Goal: Information Seeking & Learning: Stay updated

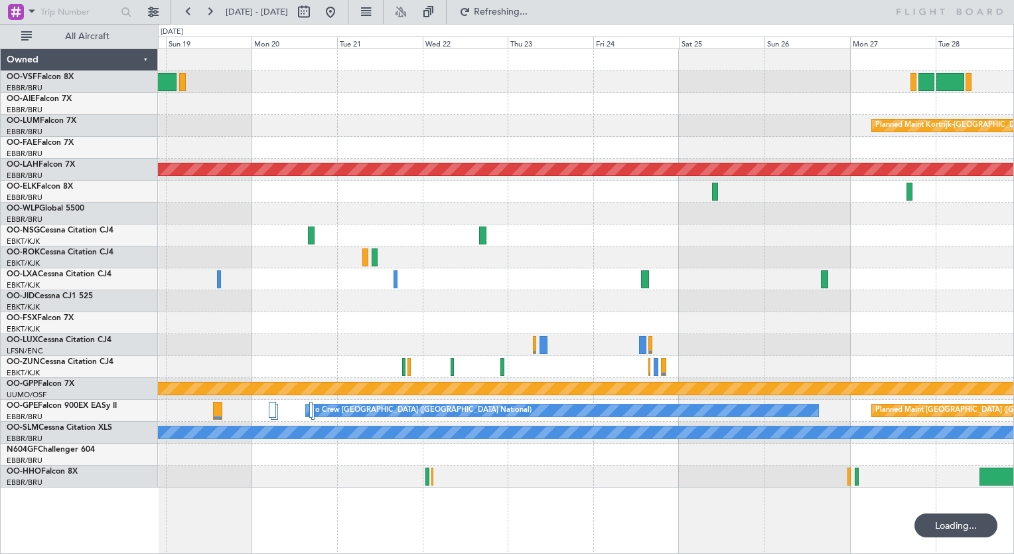
click at [779, 224] on div "Planned Maint [GEOGRAPHIC_DATA] ([GEOGRAPHIC_DATA] National) Planned Maint [GEO…" at bounding box center [586, 268] width 856 height 438
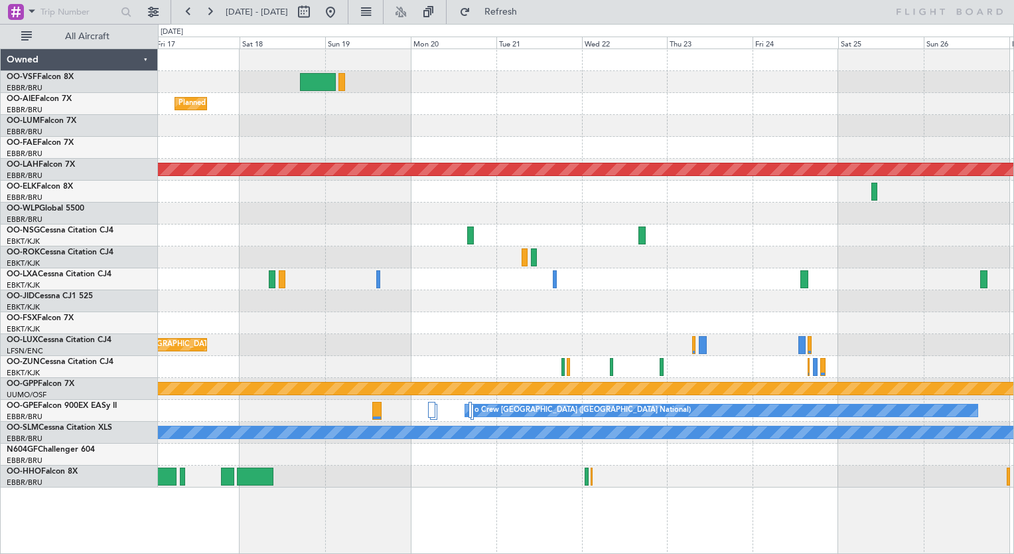
click at [599, 141] on div "Planned Maint [GEOGRAPHIC_DATA] ([GEOGRAPHIC_DATA] National) Planned Maint [GEO…" at bounding box center [586, 268] width 856 height 438
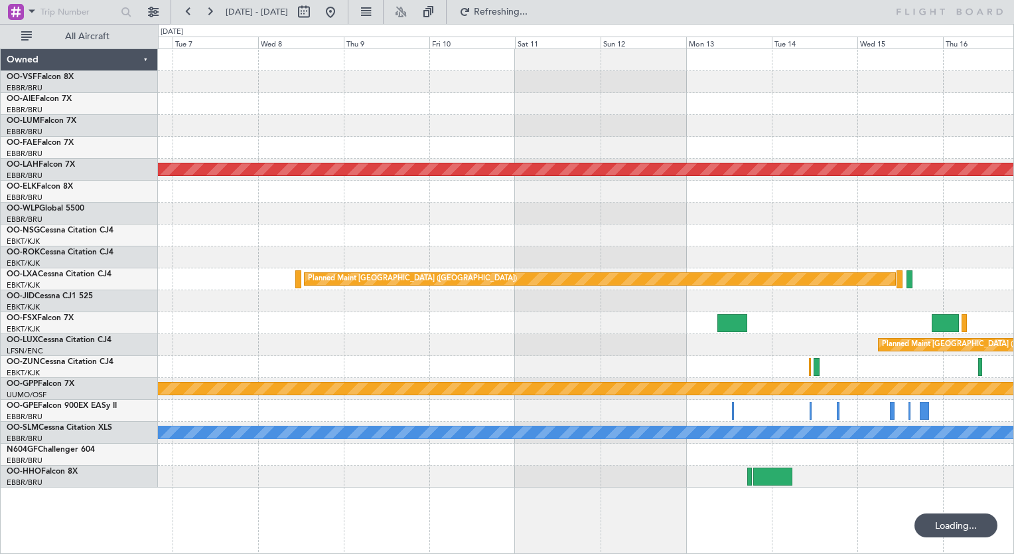
click at [879, 94] on div "Planned Maint [GEOGRAPHIC_DATA] ([GEOGRAPHIC_DATA] National)" at bounding box center [586, 104] width 856 height 22
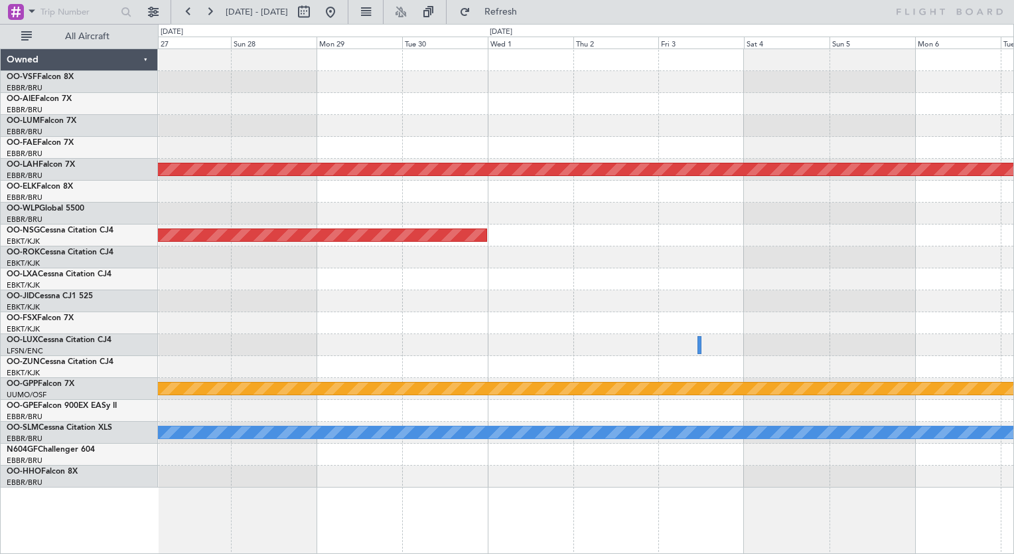
click at [813, 86] on div at bounding box center [586, 82] width 856 height 22
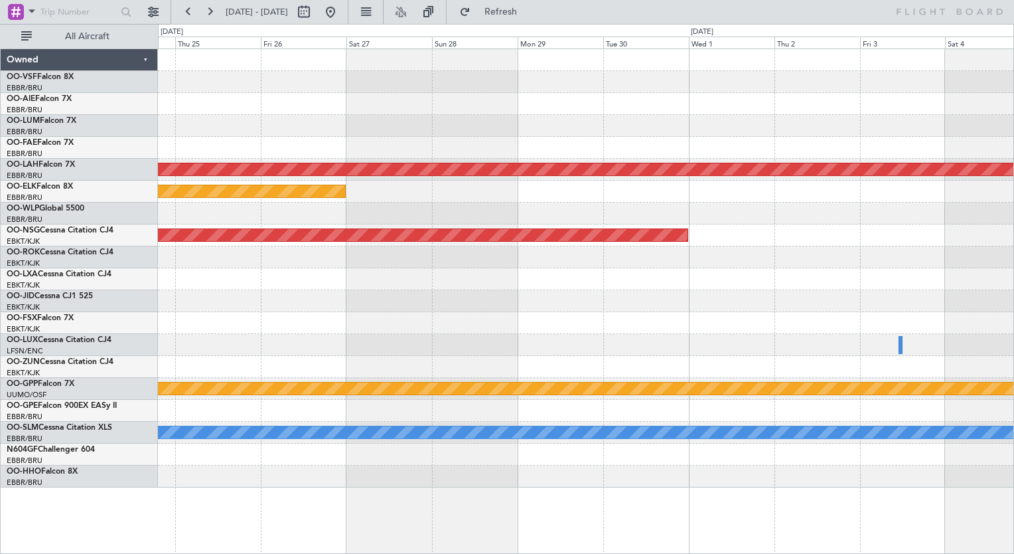
click at [657, 86] on div at bounding box center [586, 82] width 856 height 22
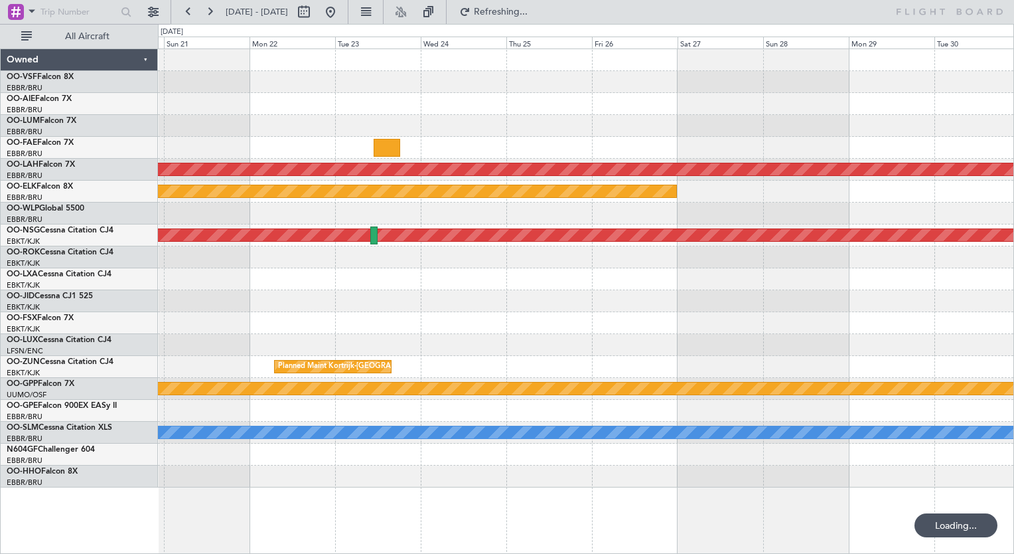
click at [763, 98] on div at bounding box center [586, 104] width 856 height 22
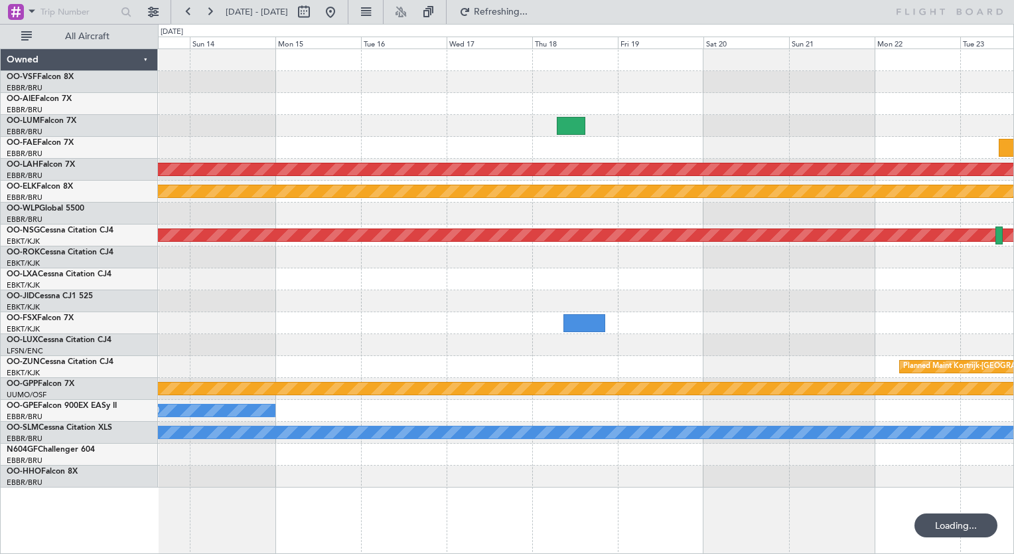
click at [744, 102] on div "Planned Maint [PERSON_NAME]-[GEOGRAPHIC_DATA][PERSON_NAME] ([GEOGRAPHIC_DATA][P…" at bounding box center [586, 268] width 856 height 438
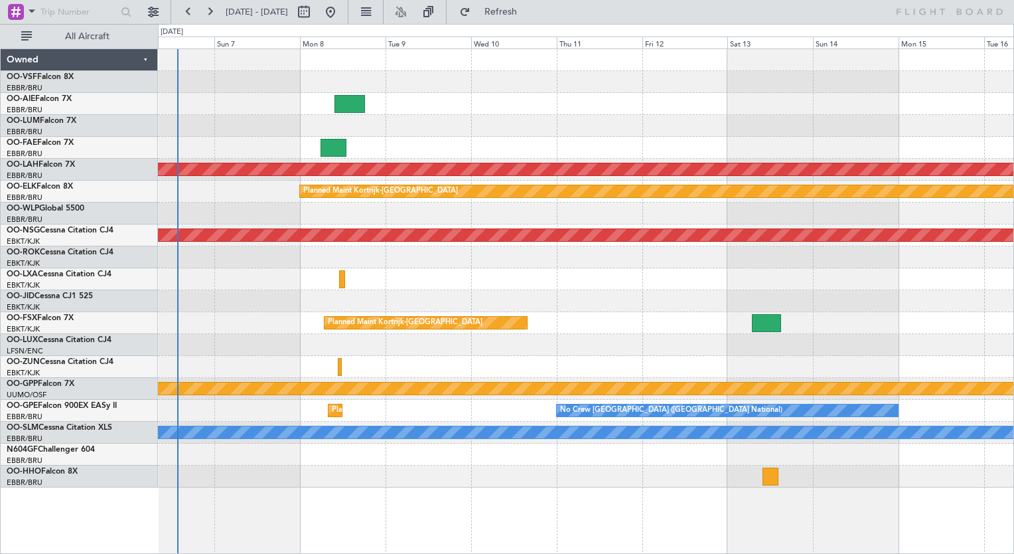
click at [804, 88] on div at bounding box center [586, 82] width 856 height 22
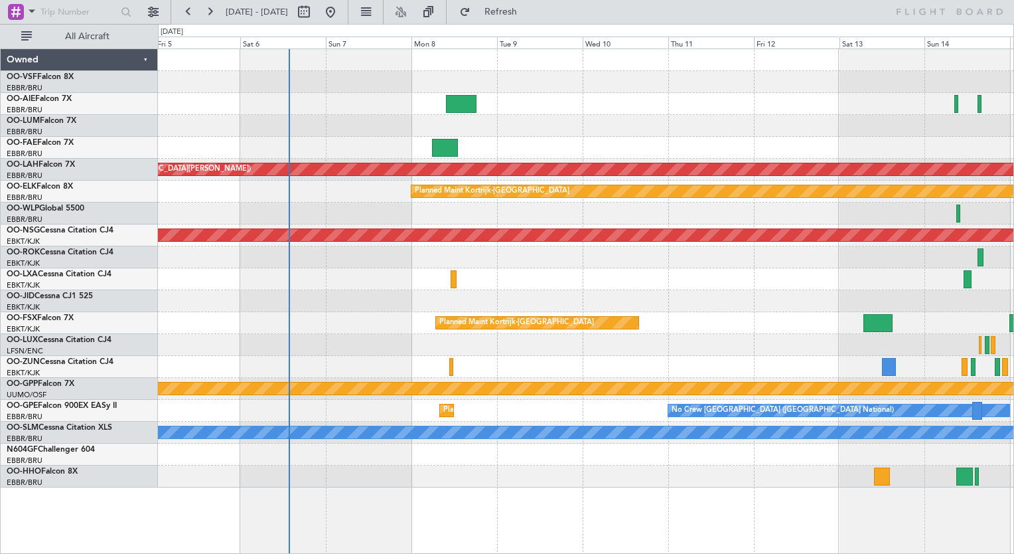
click at [426, 114] on div "Planned Maint [GEOGRAPHIC_DATA] ([GEOGRAPHIC_DATA] National) Planned [GEOGRAPHI…" at bounding box center [586, 268] width 856 height 438
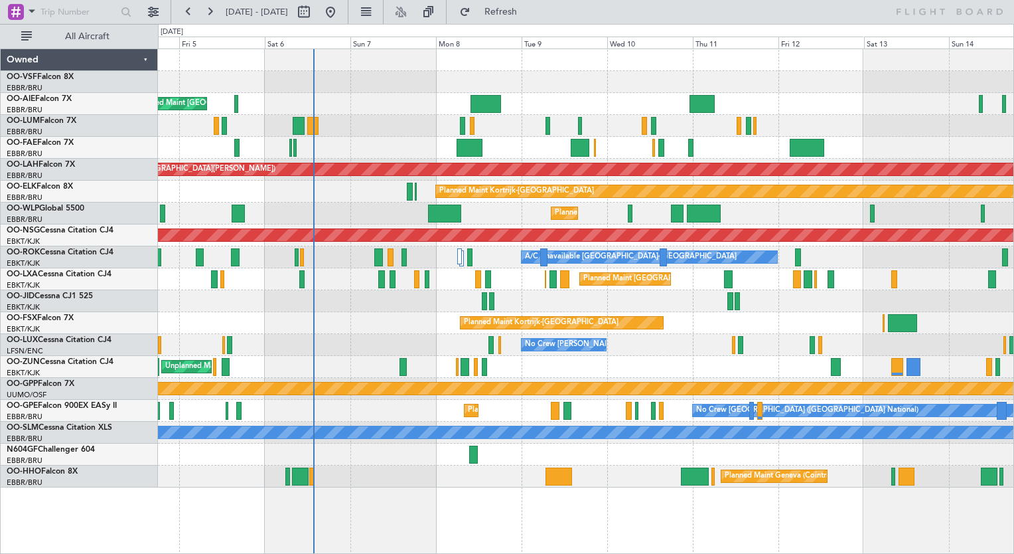
click at [396, 103] on div "Unplanned Maint [GEOGRAPHIC_DATA] ([GEOGRAPHIC_DATA] National) Planned Maint [G…" at bounding box center [586, 104] width 856 height 22
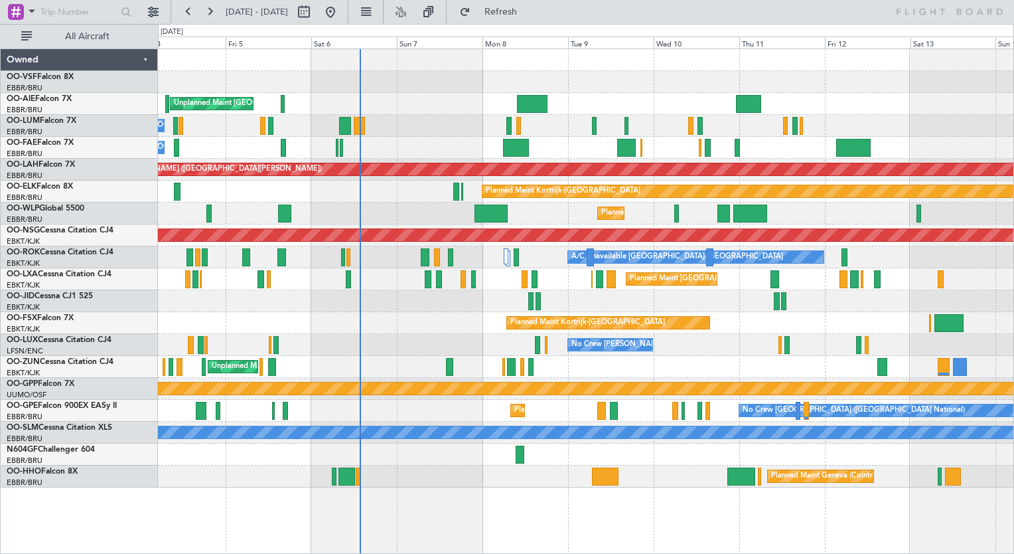
click at [605, 70] on div "Unplanned Maint [GEOGRAPHIC_DATA] ([GEOGRAPHIC_DATA] National) Planned Maint [G…" at bounding box center [586, 268] width 856 height 438
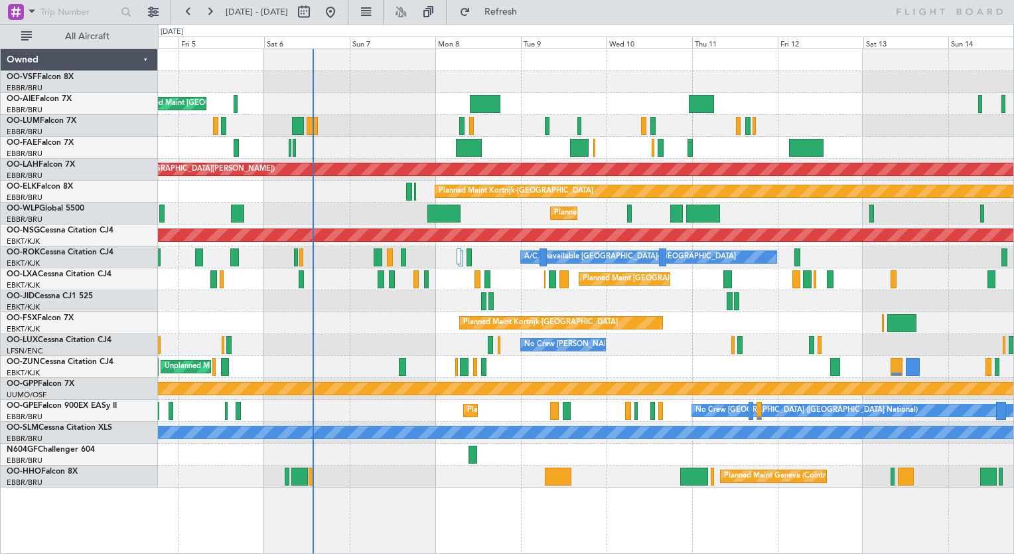
click at [386, 131] on div "Owner Melsbroek Air Base Planned Maint [GEOGRAPHIC_DATA] ([GEOGRAPHIC_DATA])" at bounding box center [586, 126] width 856 height 22
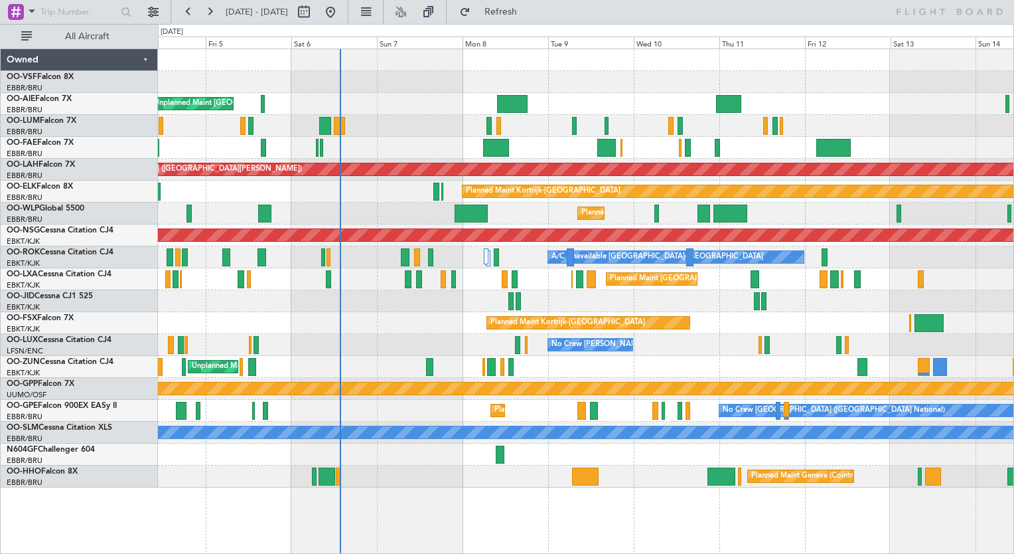
click at [396, 139] on div "Unplanned Maint [GEOGRAPHIC_DATA] ([GEOGRAPHIC_DATA] National) Planned Maint [G…" at bounding box center [586, 268] width 856 height 438
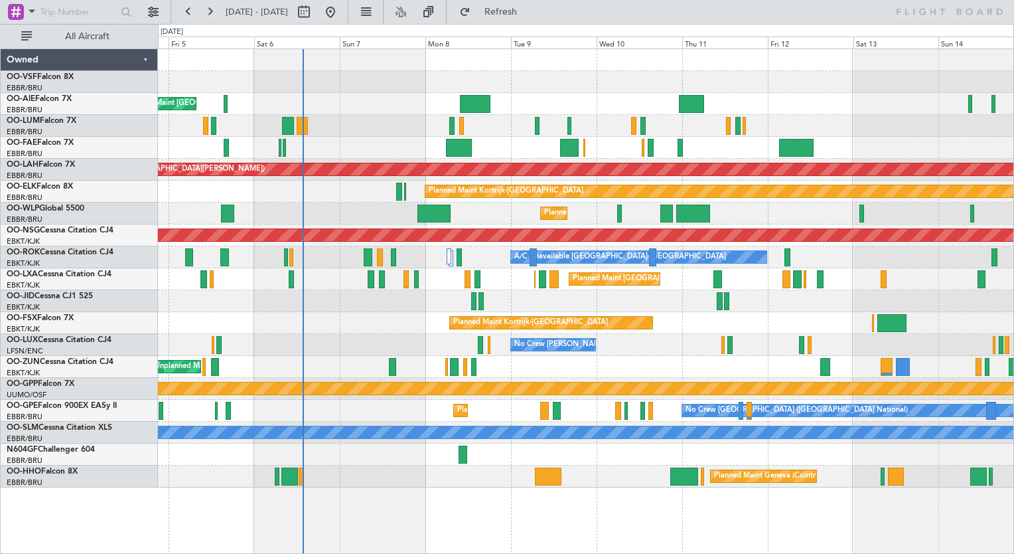
click at [442, 149] on div "Owner Melsbroek Air Base" at bounding box center [586, 148] width 856 height 22
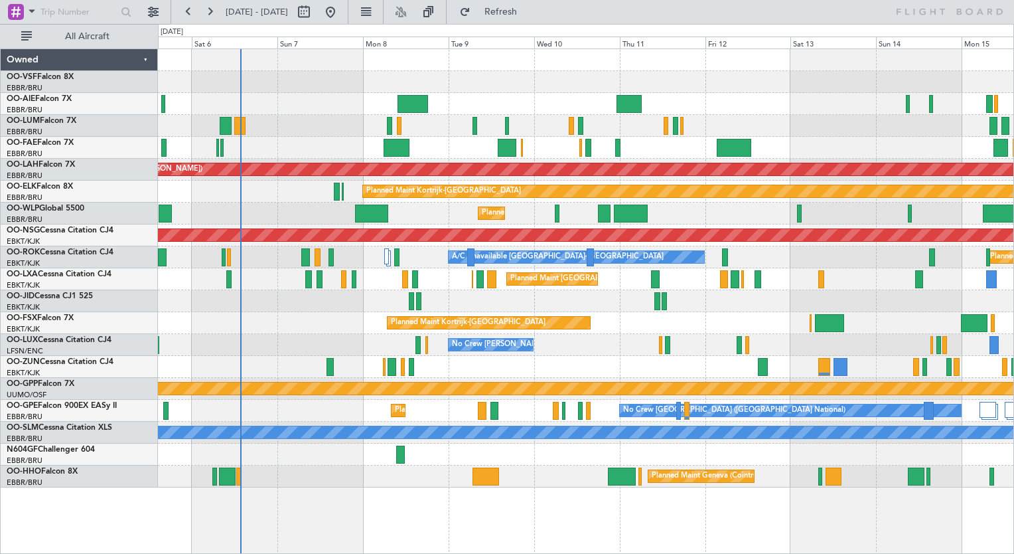
click at [434, 120] on div "Unplanned Maint [GEOGRAPHIC_DATA] ([GEOGRAPHIC_DATA] National) Planned Maint [G…" at bounding box center [586, 268] width 856 height 438
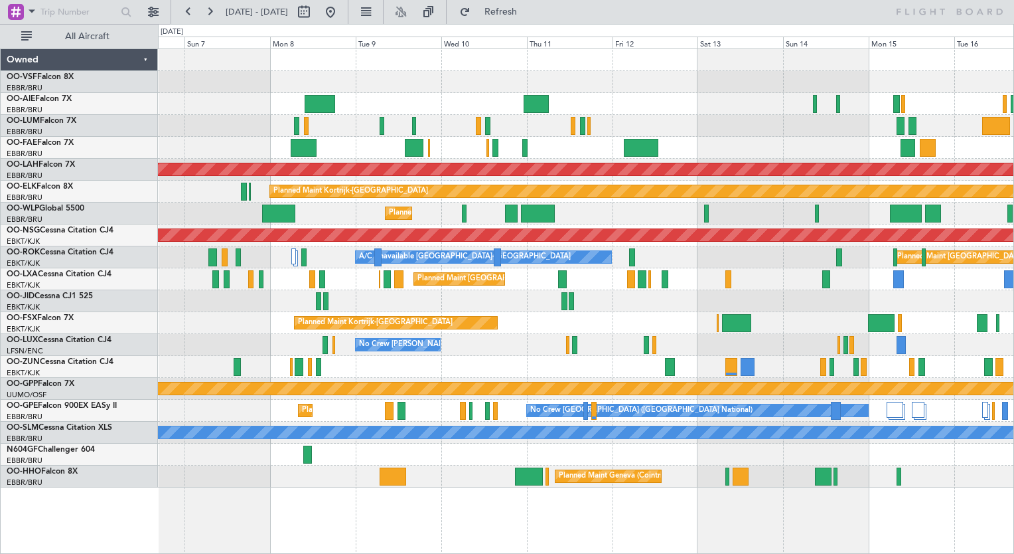
click at [436, 118] on div "Unplanned Maint [GEOGRAPHIC_DATA] ([GEOGRAPHIC_DATA] National) Owner [GEOGRAPHI…" at bounding box center [586, 268] width 856 height 438
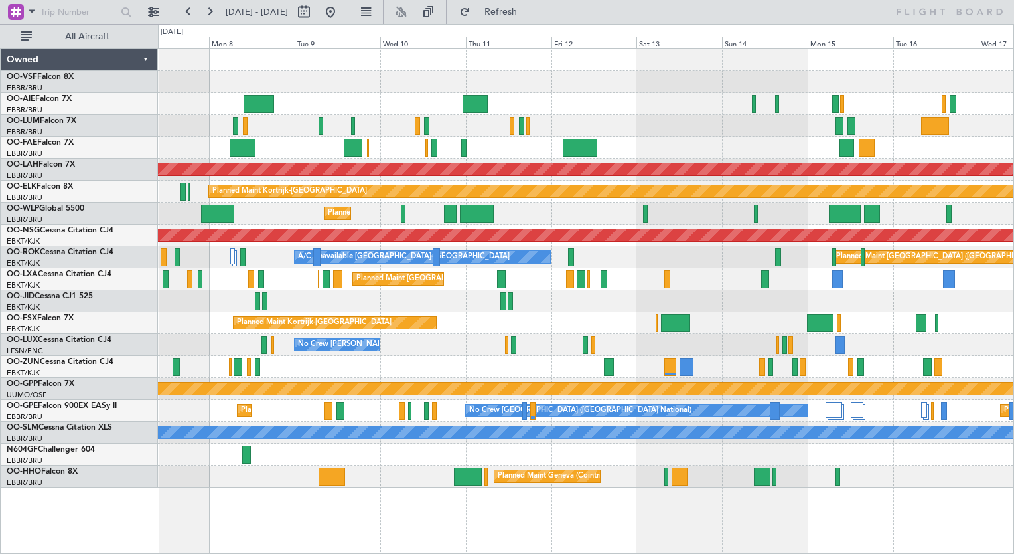
click at [493, 121] on div "Unplanned Maint [GEOGRAPHIC_DATA] ([GEOGRAPHIC_DATA] National) Planned [GEOGRAP…" at bounding box center [586, 268] width 856 height 438
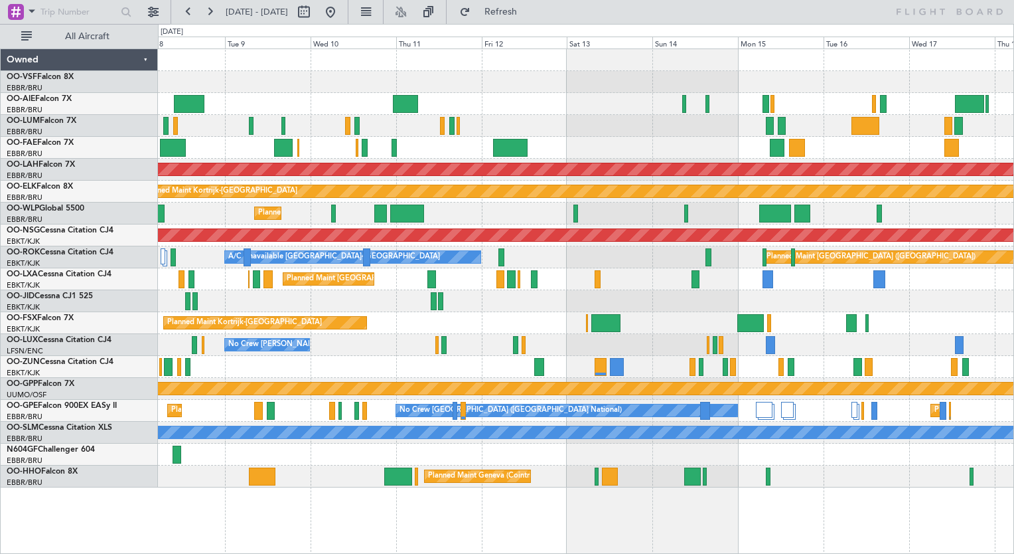
click at [479, 126] on div "Planned Maint [PERSON_NAME]-[GEOGRAPHIC_DATA][PERSON_NAME] ([GEOGRAPHIC_DATA][P…" at bounding box center [586, 268] width 856 height 438
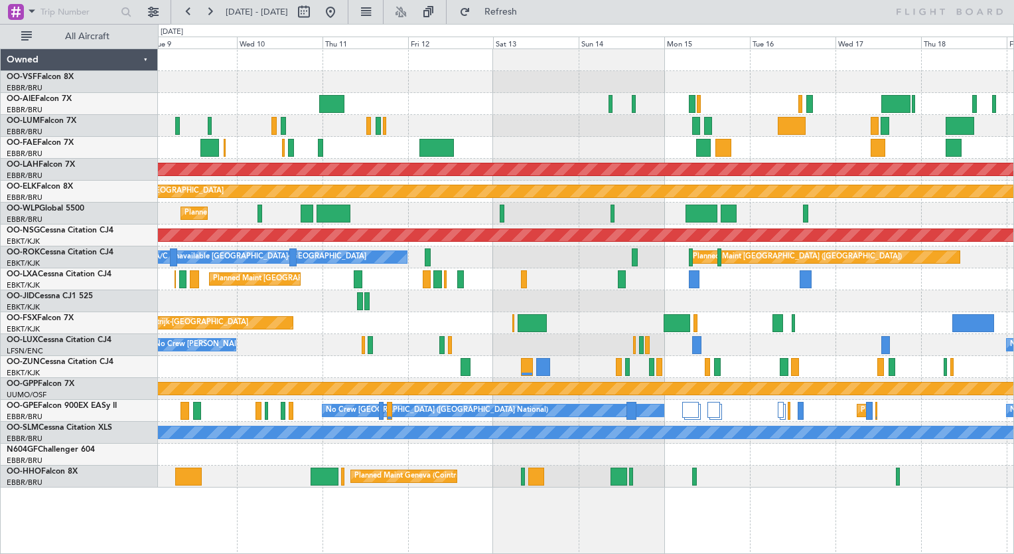
click at [442, 121] on div at bounding box center [586, 126] width 856 height 22
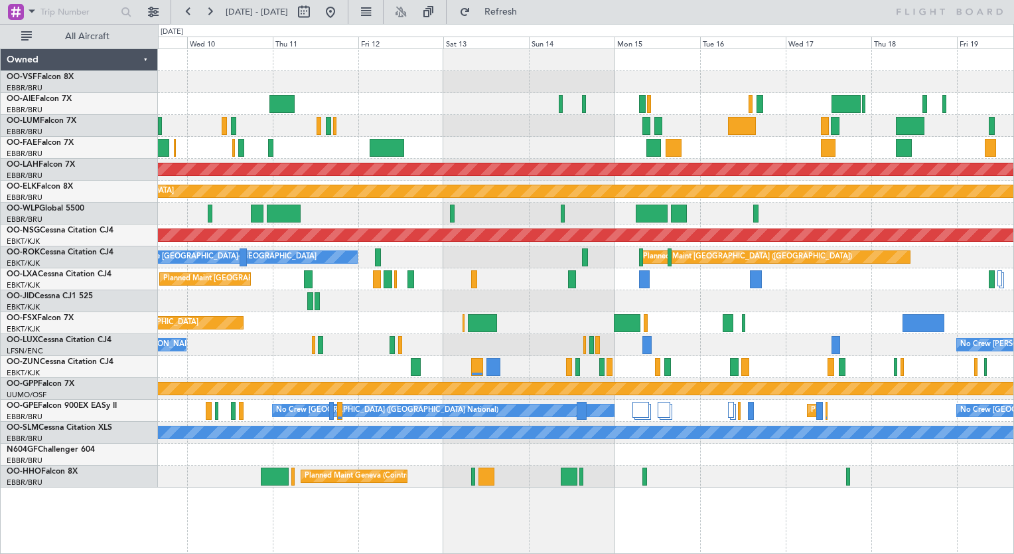
click at [396, 86] on div at bounding box center [586, 82] width 856 height 22
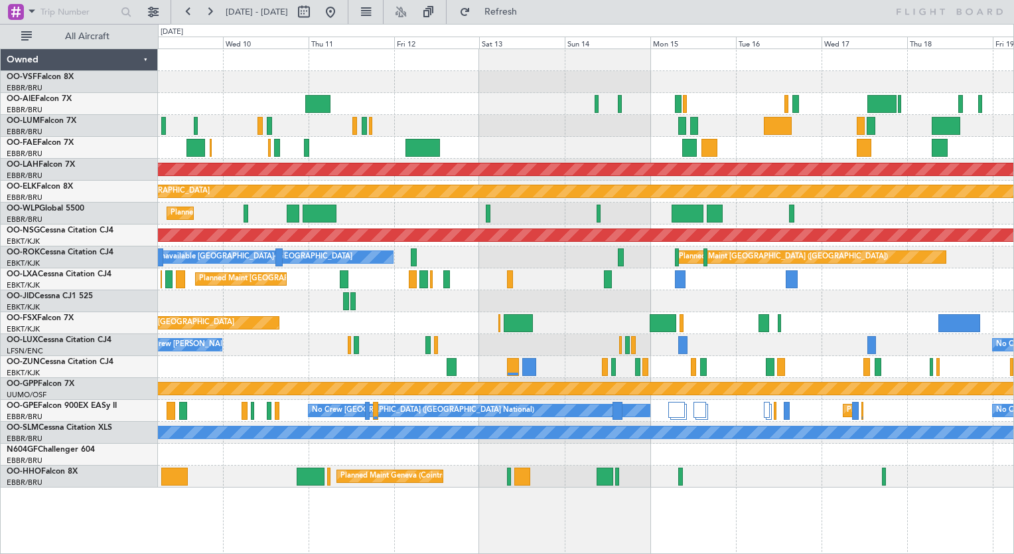
click at [403, 117] on div at bounding box center [586, 126] width 856 height 22
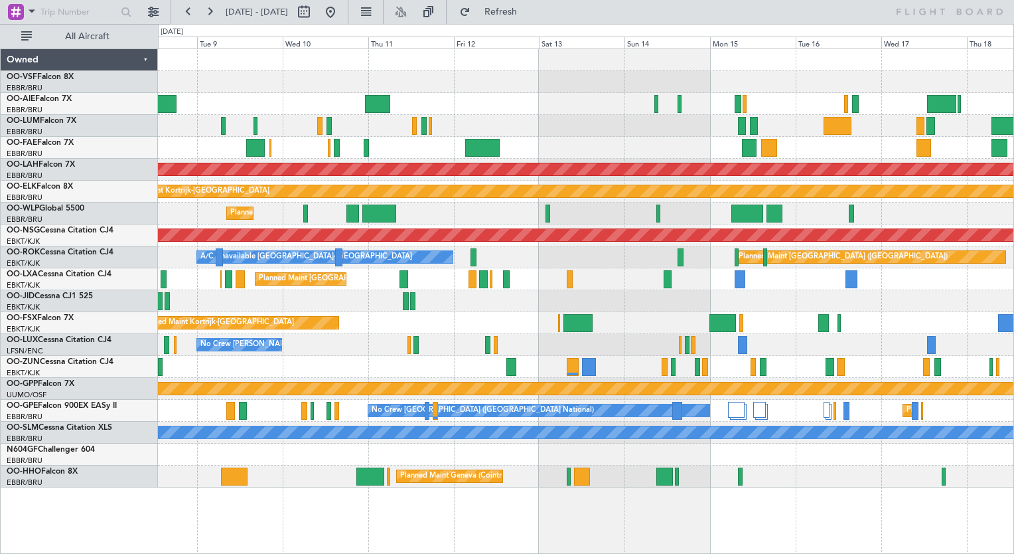
click at [636, 321] on div "Planned Maint Kortrijk-[GEOGRAPHIC_DATA]" at bounding box center [586, 323] width 856 height 22
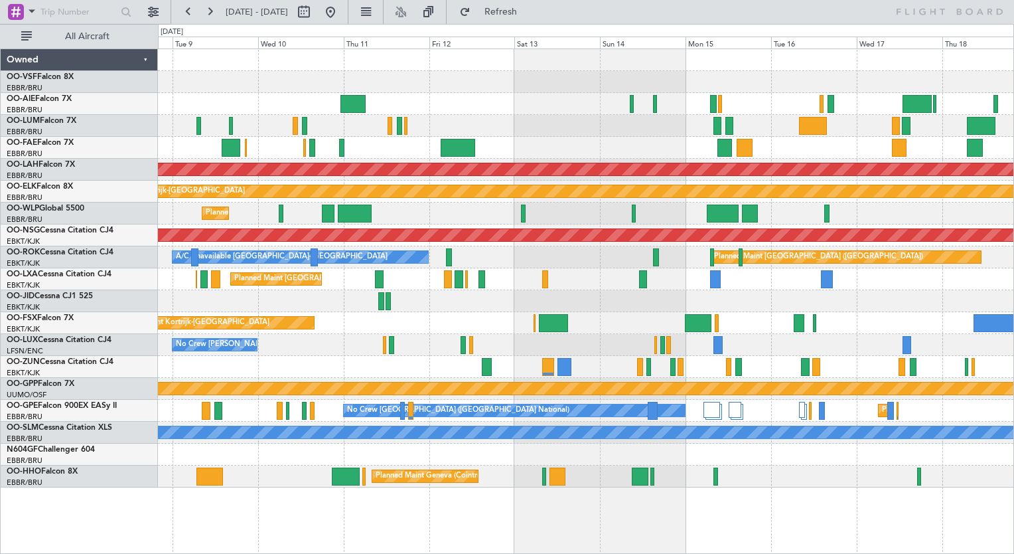
click at [539, 344] on div "No Crew [PERSON_NAME] ([PERSON_NAME]) No Crew [PERSON_NAME] ([PERSON_NAME])" at bounding box center [586, 345] width 856 height 22
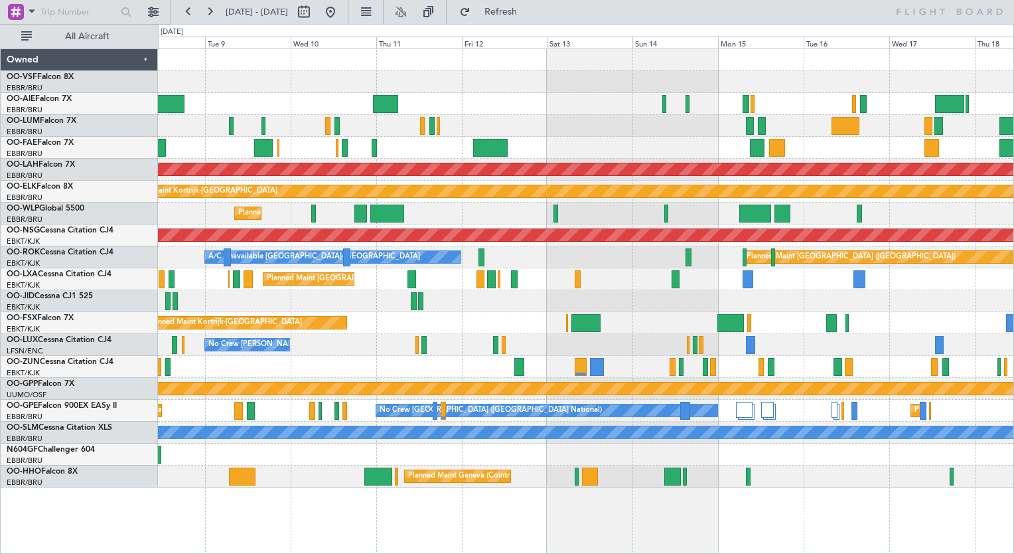
click at [536, 341] on div "No Crew [PERSON_NAME] ([PERSON_NAME]) No Crew [PERSON_NAME] ([PERSON_NAME])" at bounding box center [586, 345] width 856 height 22
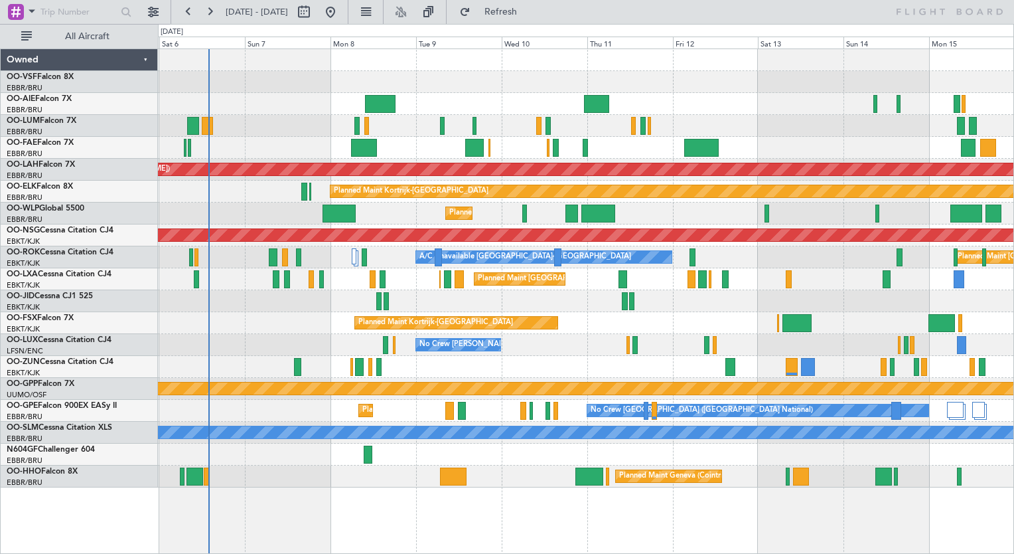
click at [531, 345] on div "No Crew [PERSON_NAME] ([PERSON_NAME]) No Crew [PERSON_NAME] ([PERSON_NAME])" at bounding box center [586, 345] width 856 height 22
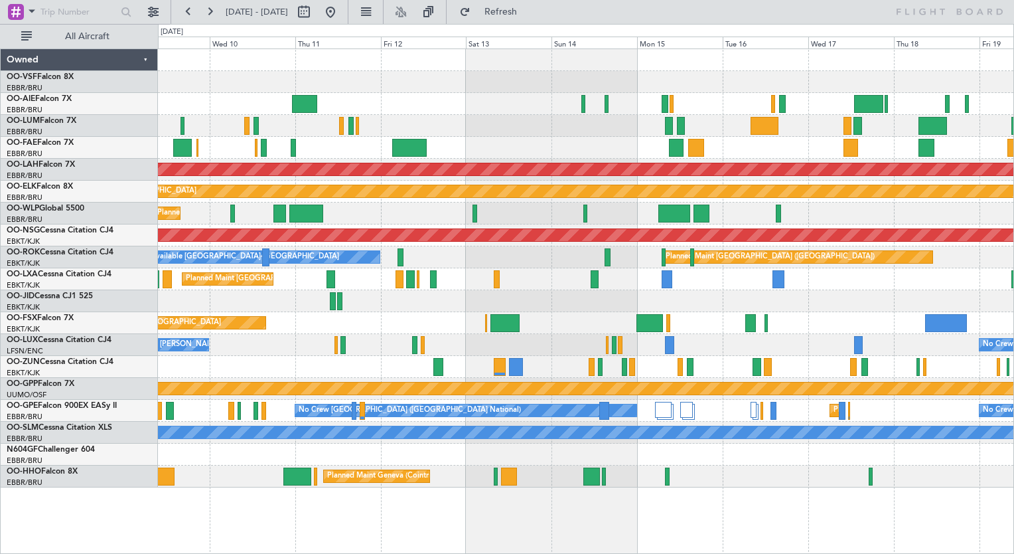
click at [337, 353] on div "No Crew [PERSON_NAME] ([PERSON_NAME]) No Crew [PERSON_NAME] ([PERSON_NAME])" at bounding box center [586, 345] width 856 height 22
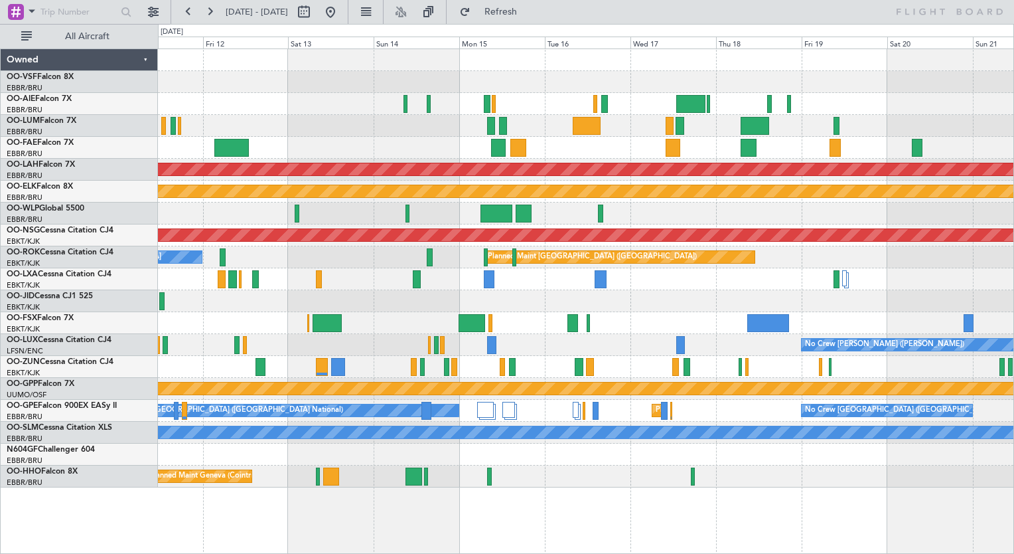
click at [509, 354] on div "No Crew [PERSON_NAME] ([PERSON_NAME]) No Crew [PERSON_NAME] ([PERSON_NAME])" at bounding box center [586, 345] width 856 height 22
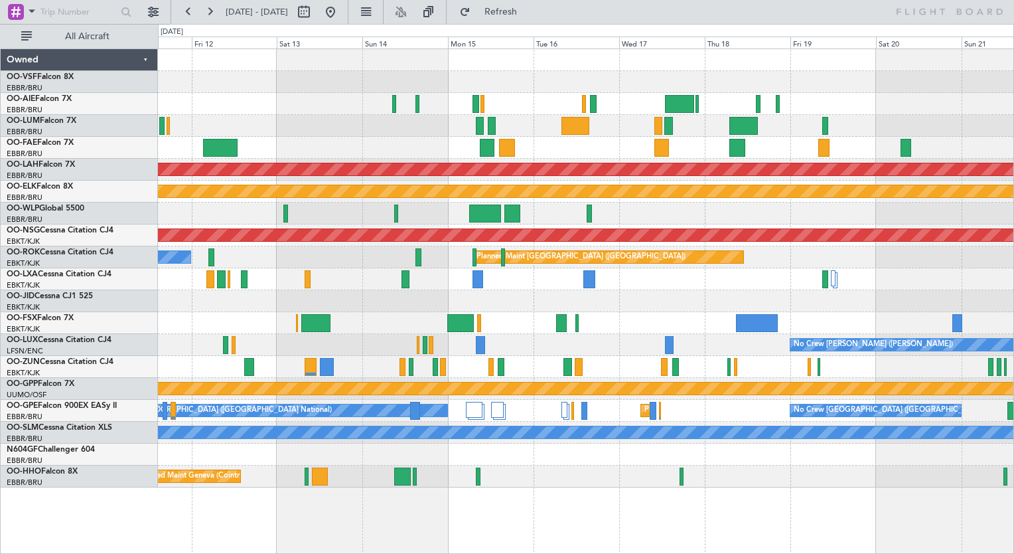
click at [481, 347] on div "Planned Maint [PERSON_NAME]-[GEOGRAPHIC_DATA][PERSON_NAME] ([GEOGRAPHIC_DATA][P…" at bounding box center [586, 268] width 856 height 438
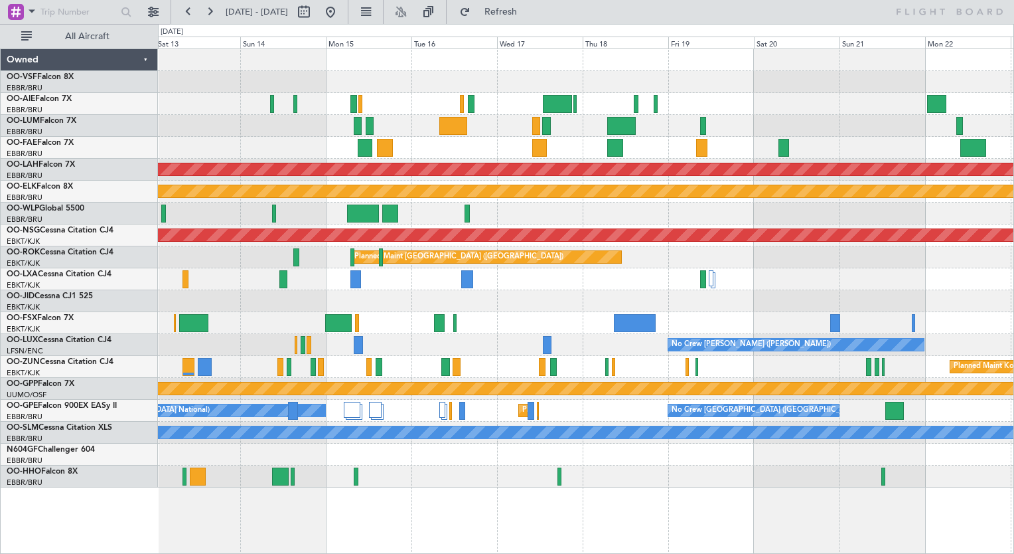
click at [197, 338] on div "Planned Maint [PERSON_NAME]-[GEOGRAPHIC_DATA][PERSON_NAME] ([GEOGRAPHIC_DATA][P…" at bounding box center [586, 268] width 856 height 438
